Goal: Information Seeking & Learning: Learn about a topic

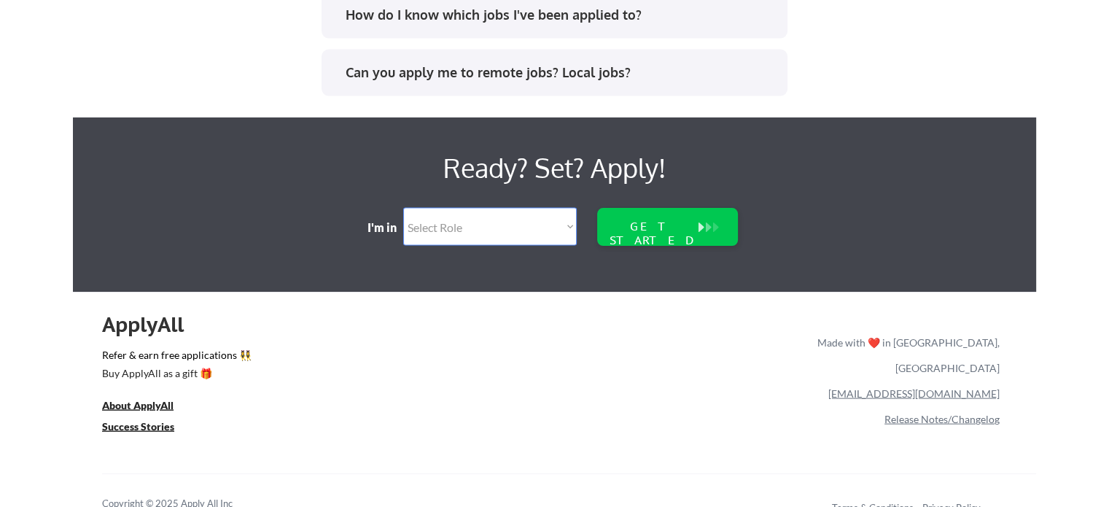
scroll to position [3139, 0]
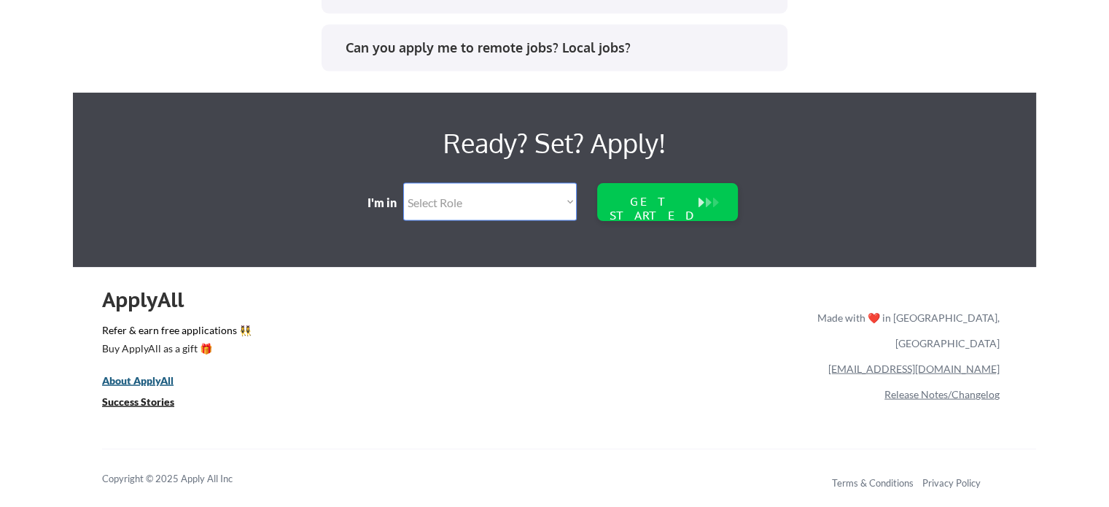
click at [158, 379] on u "About ApplyAll" at bounding box center [137, 380] width 71 height 12
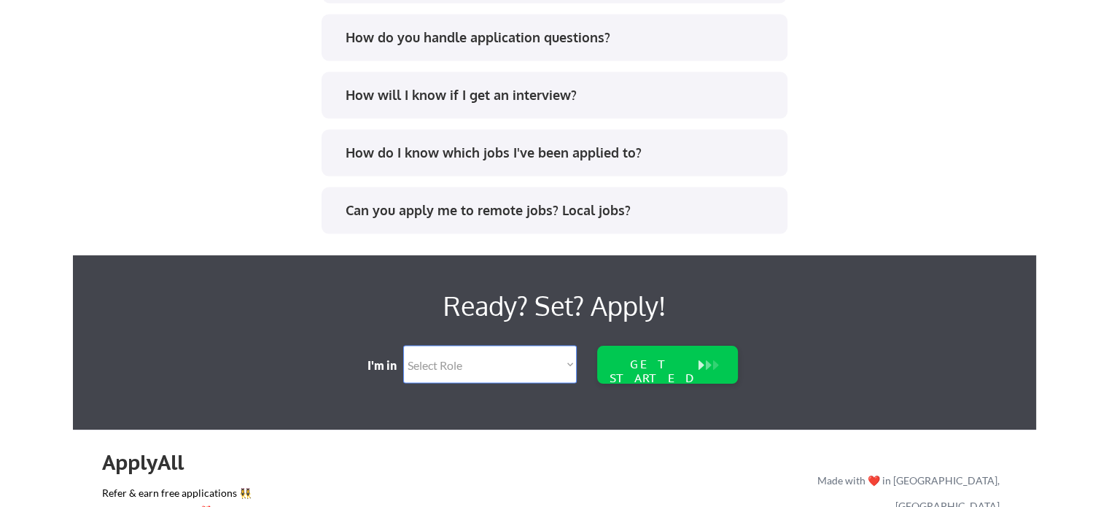
scroll to position [3139, 0]
